Goal: Information Seeking & Learning: Learn about a topic

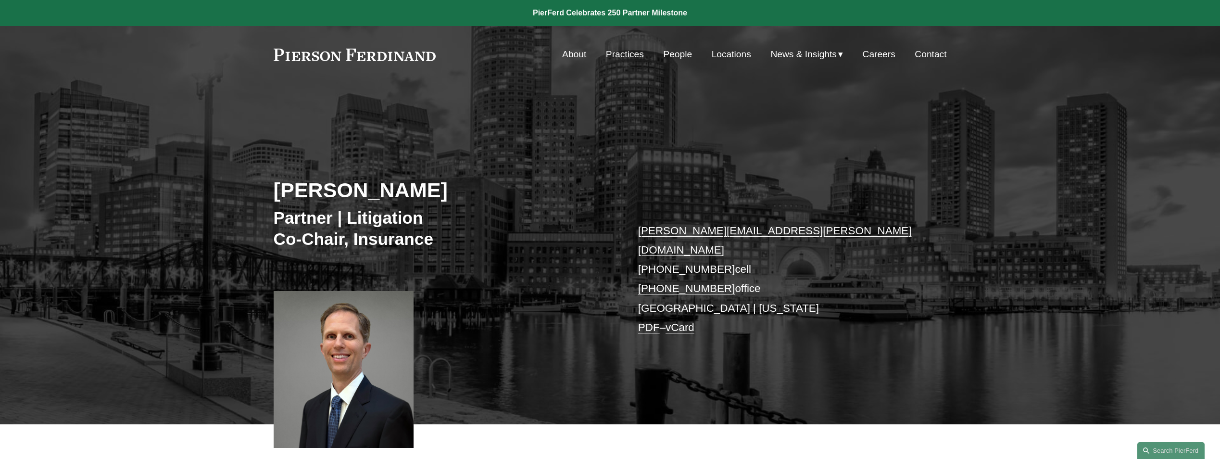
click at [676, 53] on link "People" at bounding box center [677, 54] width 29 height 18
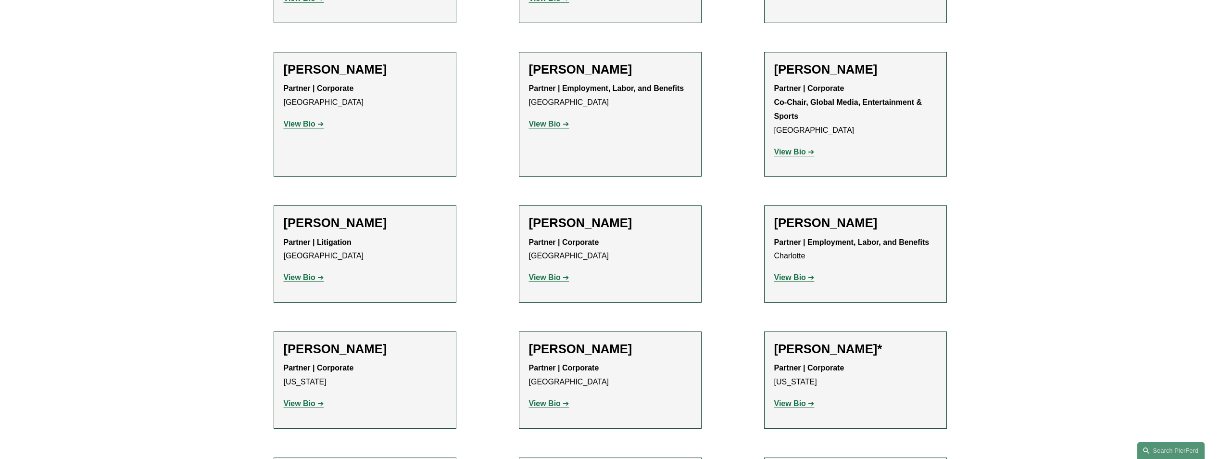
scroll to position [11208, 0]
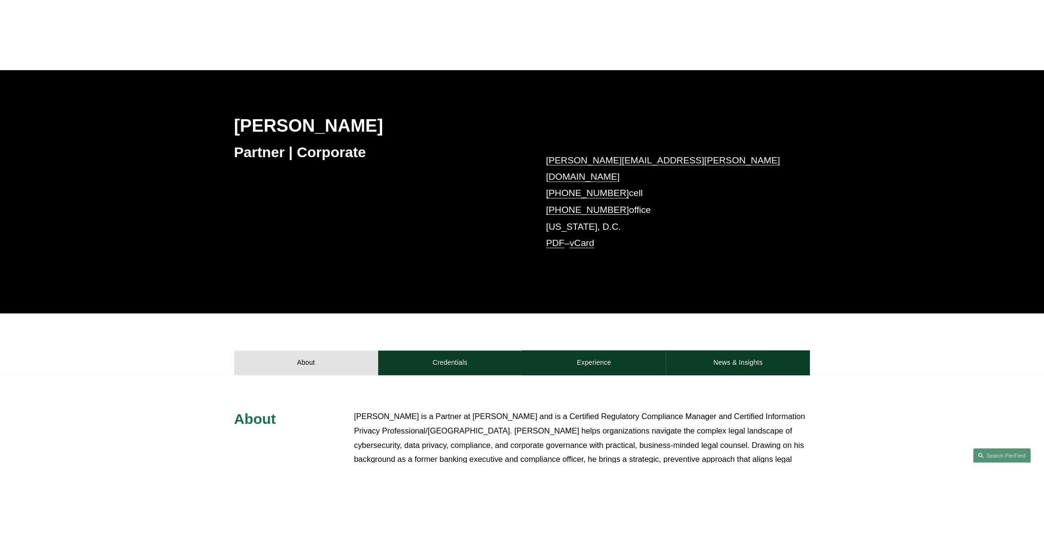
scroll to position [240, 0]
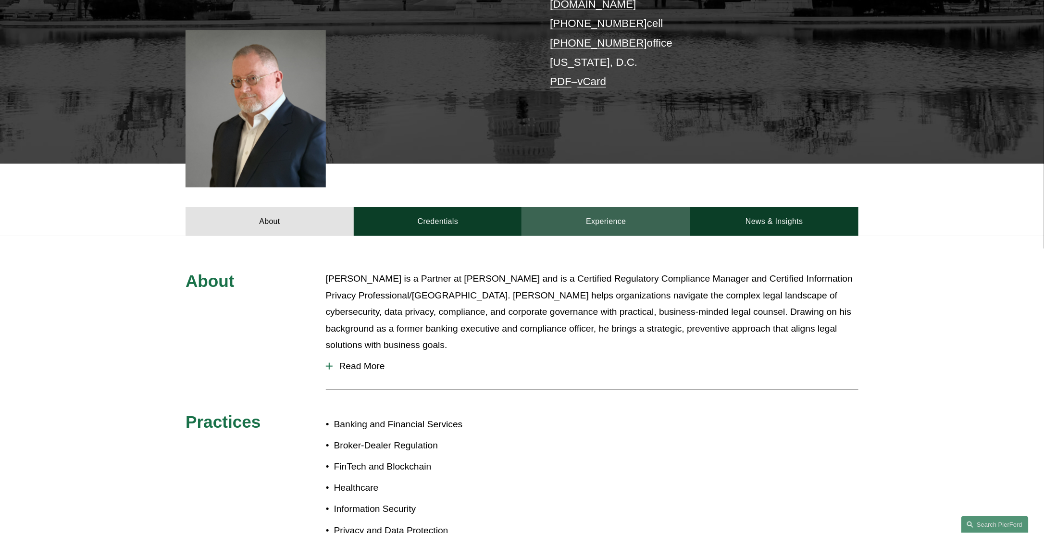
click at [635, 207] on link "Experience" at bounding box center [606, 221] width 168 height 29
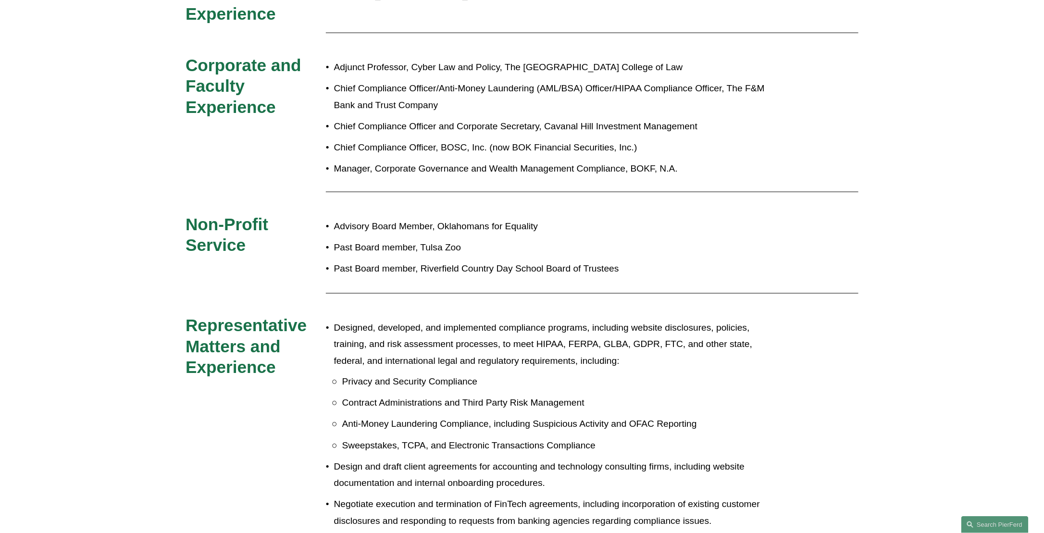
scroll to position [288, 0]
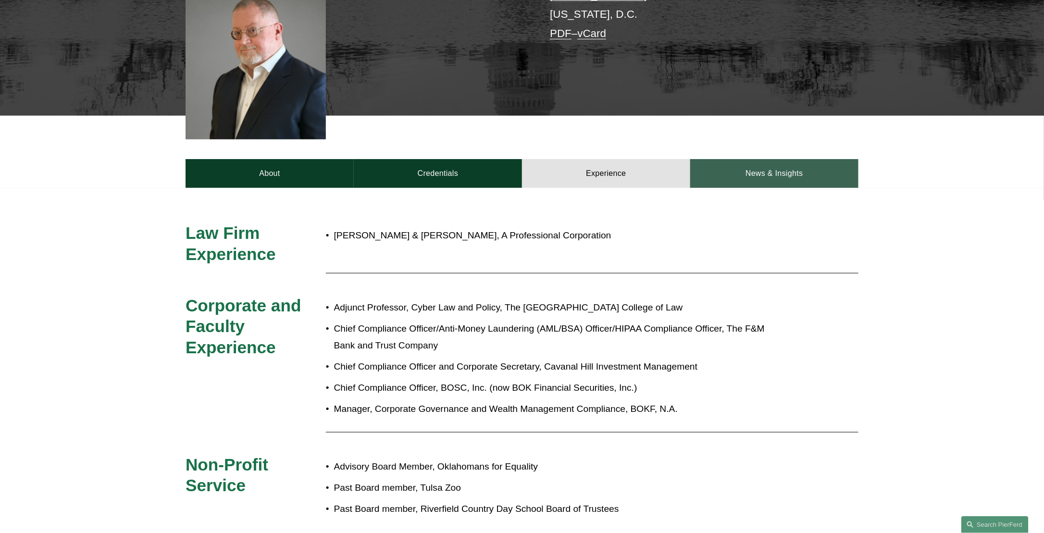
click at [768, 162] on link "News & Insights" at bounding box center [774, 173] width 168 height 29
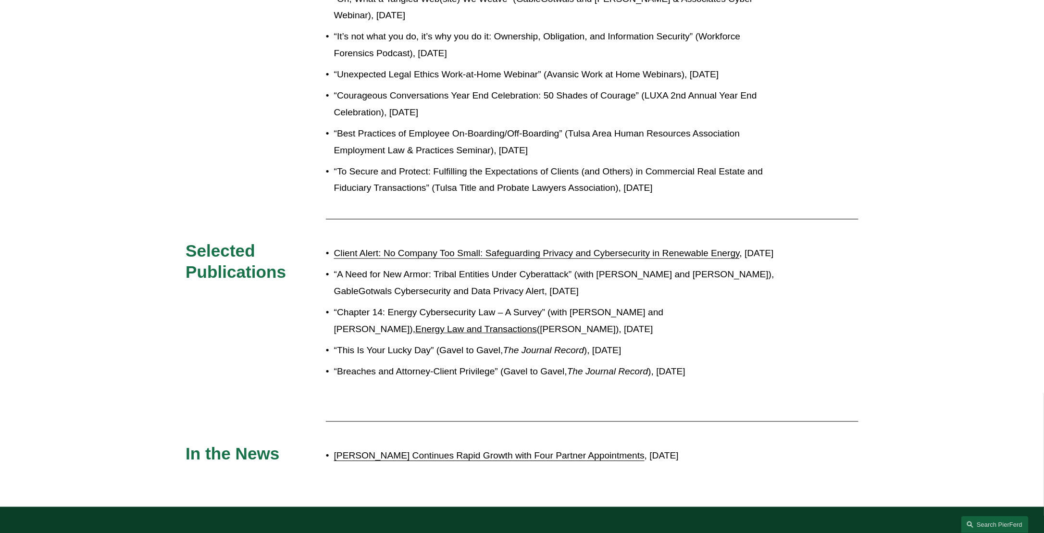
scroll to position [961, 0]
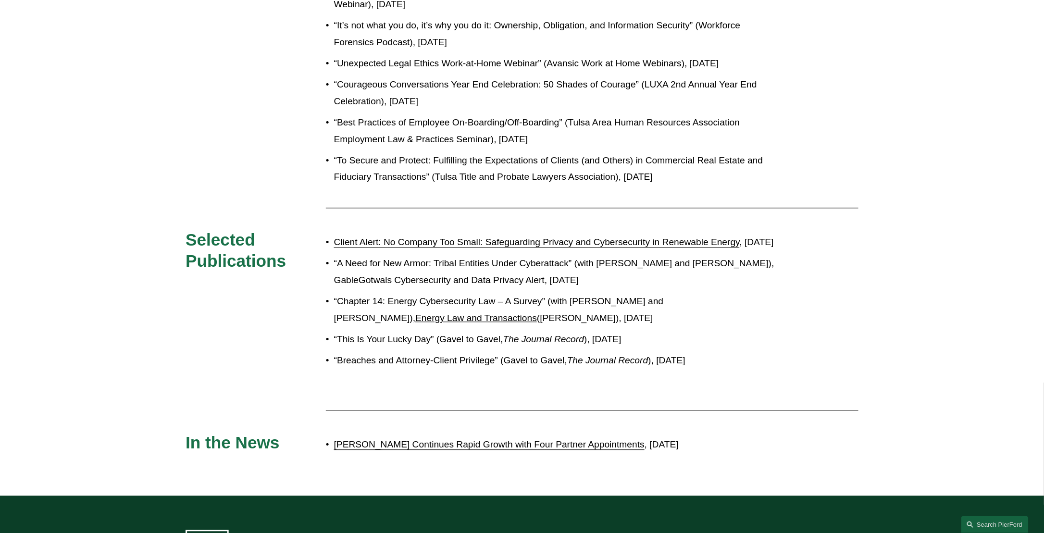
click at [334, 234] on p "Client Alert: No Company Too Small: Safeguarding Privacy and Cybersecurity in R…" at bounding box center [554, 242] width 440 height 17
click at [383, 237] on link "Client Alert: No Company Too Small: Safeguarding Privacy and Cybersecurity in R…" at bounding box center [537, 242] width 406 height 10
click at [343, 279] on p "“A Need for New Armor: Tribal Entities Under Cyberattack” (with Emma Kincade an…" at bounding box center [554, 271] width 440 height 33
drag, startPoint x: 338, startPoint y: 269, endPoint x: 570, endPoint y: 269, distance: 231.7
click at [570, 269] on p "“A Need for New Armor: Tribal Entities Under Cyberattack” (with Emma Kincade an…" at bounding box center [554, 271] width 440 height 33
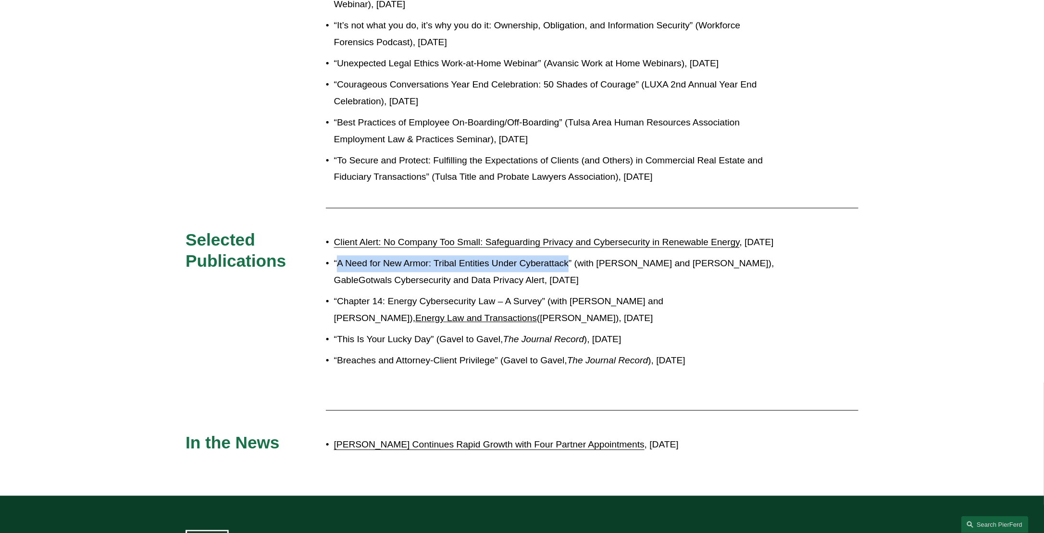
drag, startPoint x: 570, startPoint y: 269, endPoint x: 550, endPoint y: 270, distance: 19.7
copy p "A Need for New Armor: Tribal Entities Under Cyberattack"
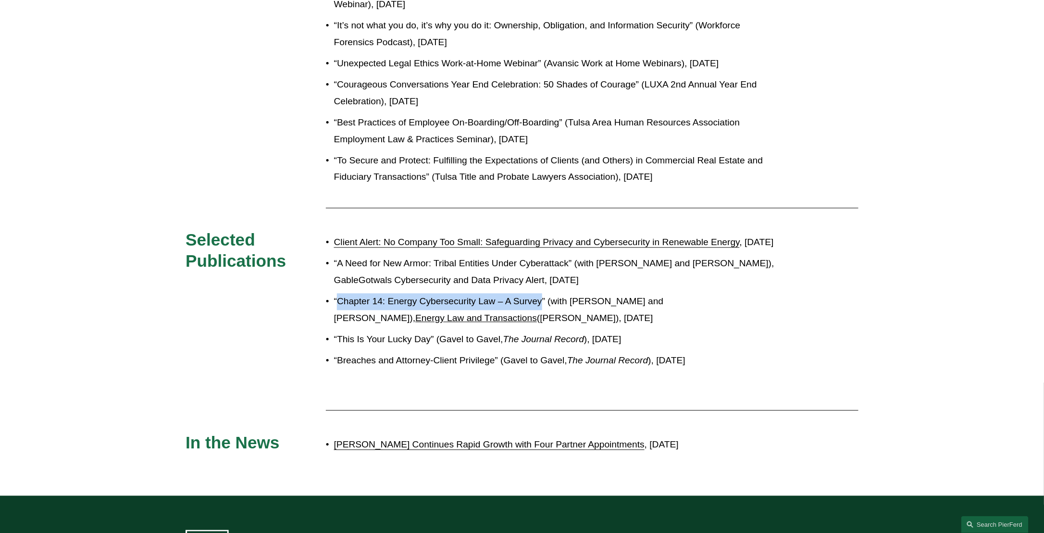
drag, startPoint x: 337, startPoint y: 310, endPoint x: 543, endPoint y: 318, distance: 205.9
click at [543, 318] on p "“Chapter 14: Energy Cybersecurity Law – A Survey” (with Susan Lindberg and Tren…" at bounding box center [554, 309] width 440 height 33
drag, startPoint x: 543, startPoint y: 318, endPoint x: 523, endPoint y: 311, distance: 21.6
copy p "Chapter 14: Energy Cybersecurity Law – A Survey"
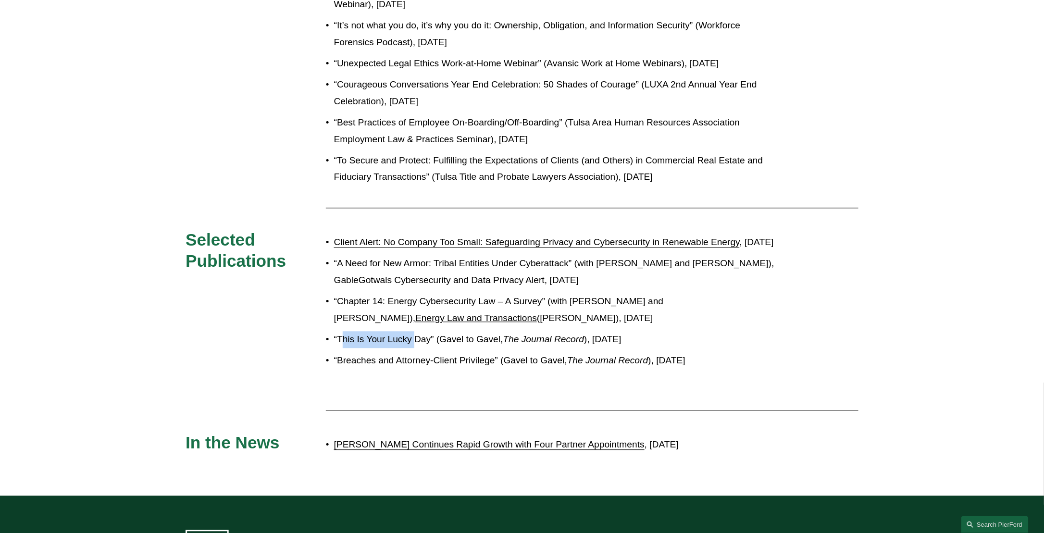
drag, startPoint x: 340, startPoint y: 347, endPoint x: 414, endPoint y: 347, distance: 74.0
click at [414, 347] on p "“This Is Your Lucky Day” (Gavel to Gavel, The Journal Record ), January 29, 2020" at bounding box center [554, 339] width 440 height 17
drag, startPoint x: 414, startPoint y: 347, endPoint x: 397, endPoint y: 349, distance: 17.4
click at [397, 348] on p "“This Is Your Lucky Day” (Gavel to Gavel, The Journal Record ), January 29, 2020" at bounding box center [554, 339] width 440 height 17
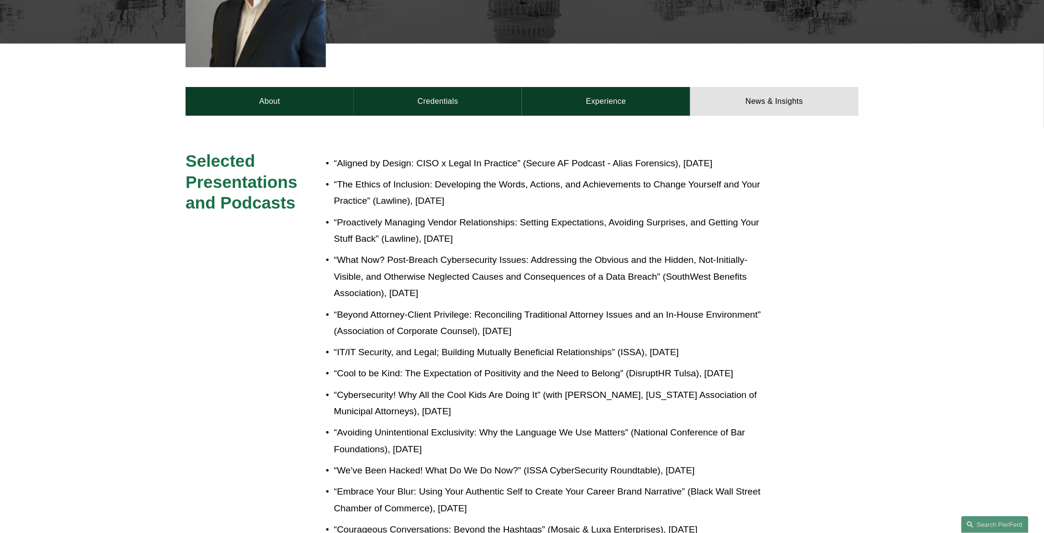
scroll to position [288, 0]
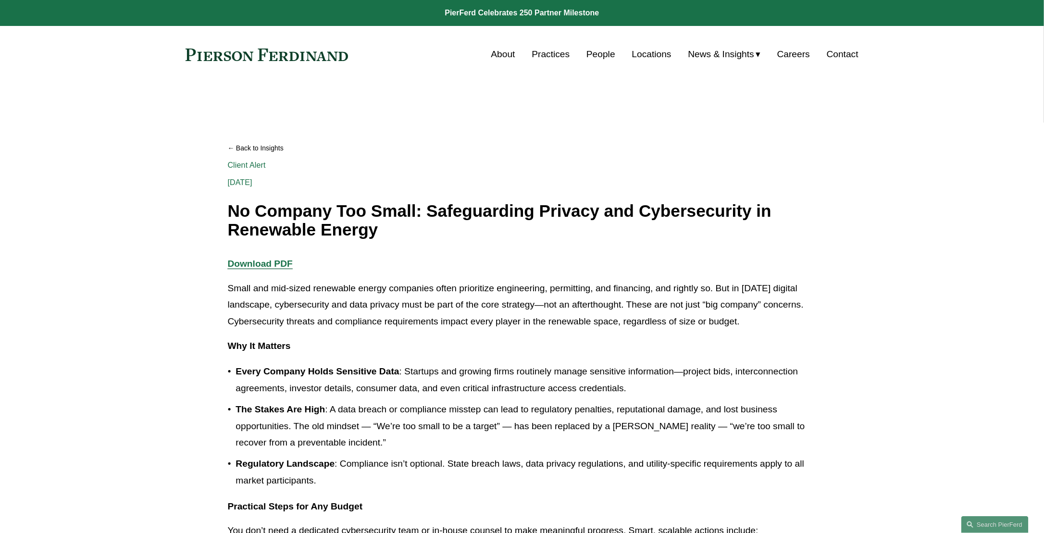
drag, startPoint x: 474, startPoint y: 313, endPoint x: 465, endPoint y: 312, distance: 8.4
click at [474, 313] on p "Small and mid-sized renewable energy companies often prioritize engineering, pe…" at bounding box center [522, 305] width 589 height 50
drag, startPoint x: 226, startPoint y: 286, endPoint x: 739, endPoint y: 315, distance: 513.3
drag, startPoint x: 739, startPoint y: 315, endPoint x: 689, endPoint y: 310, distance: 50.3
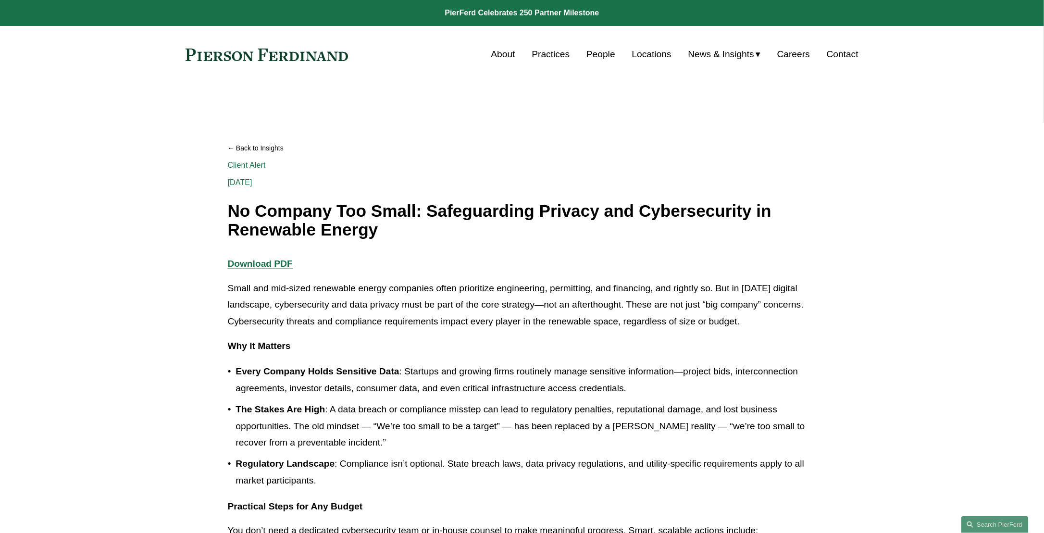
copy p "Small and mid-sized renewable energy companies often prioritize engineering, pe…"
